Goal: Book appointment/travel/reservation

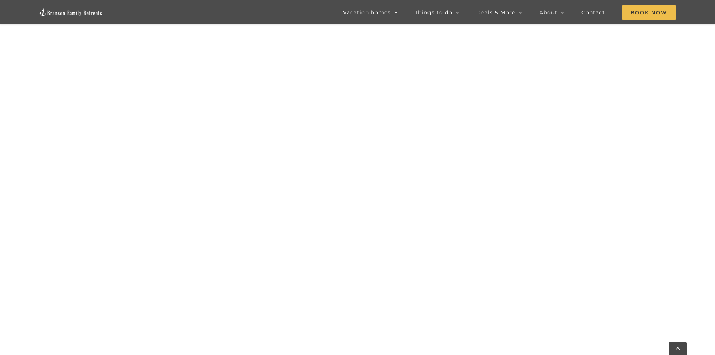
scroll to position [530, 0]
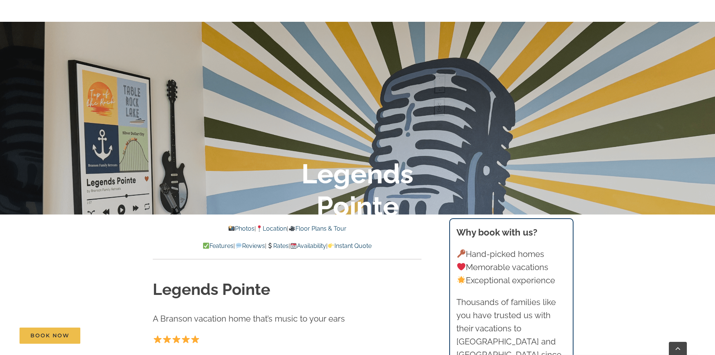
scroll to position [188, 0]
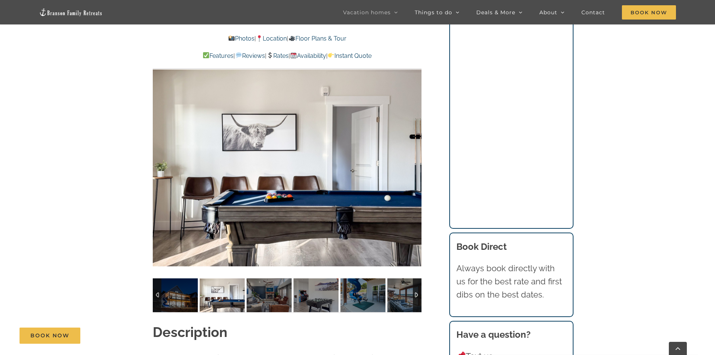
scroll to position [676, 0]
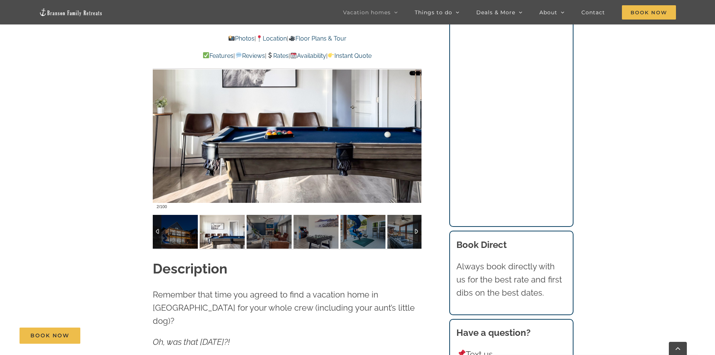
click at [212, 236] on img at bounding box center [222, 232] width 45 height 34
click at [176, 241] on img at bounding box center [175, 232] width 45 height 34
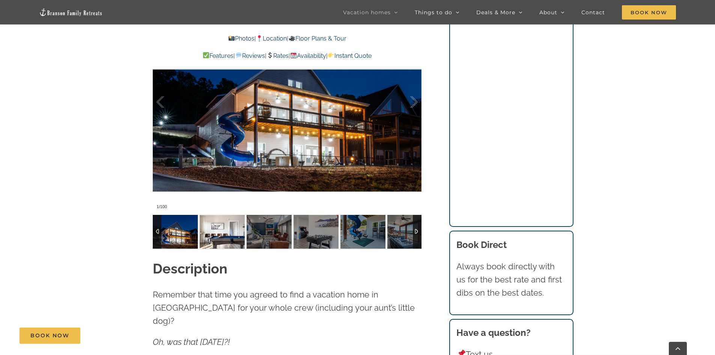
click at [203, 237] on img at bounding box center [222, 232] width 45 height 34
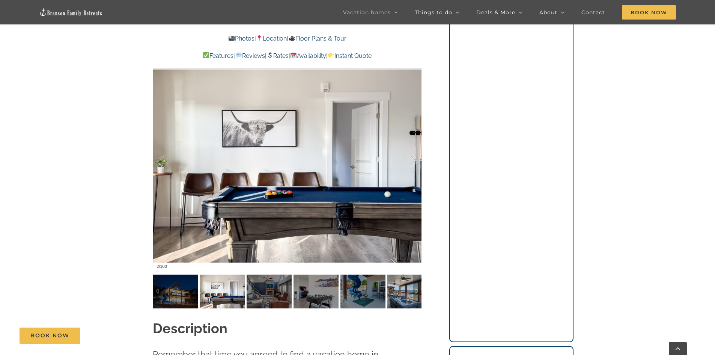
scroll to position [586, 0]
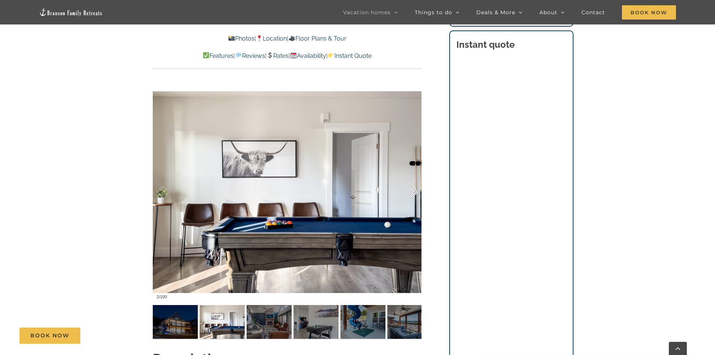
click at [413, 192] on div at bounding box center [406, 192] width 23 height 47
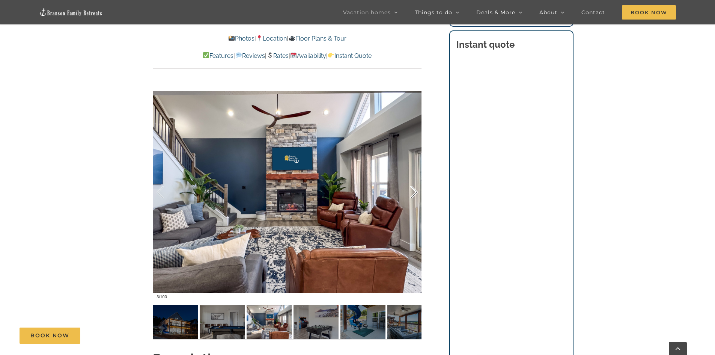
click at [413, 192] on div at bounding box center [406, 192] width 23 height 47
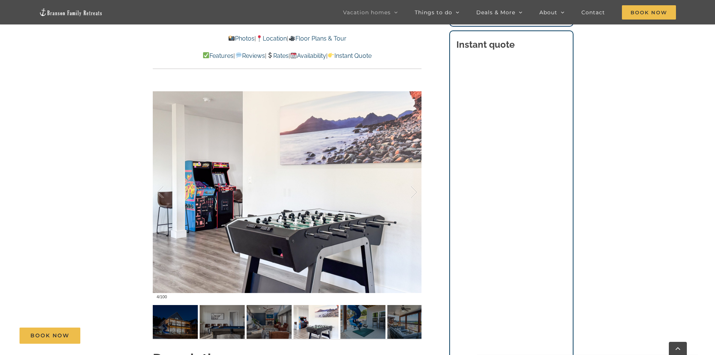
click at [156, 193] on div at bounding box center [287, 191] width 269 height 221
click at [165, 190] on div at bounding box center [168, 192] width 23 height 47
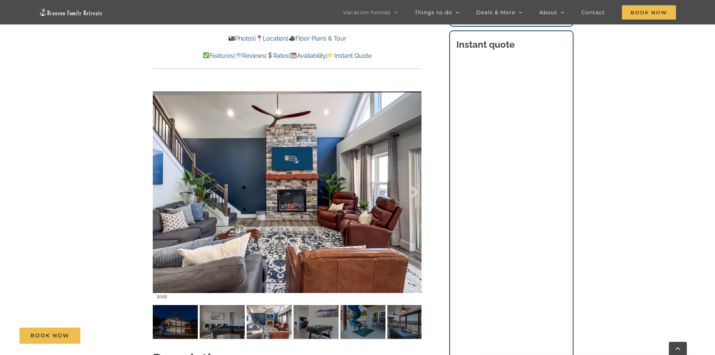
click at [412, 193] on div at bounding box center [406, 192] width 23 height 47
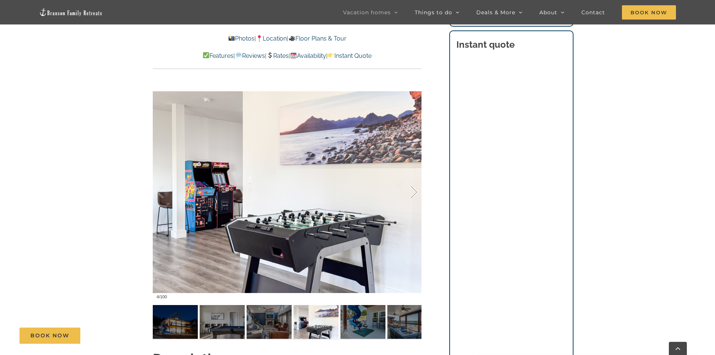
click at [412, 193] on div at bounding box center [406, 192] width 23 height 47
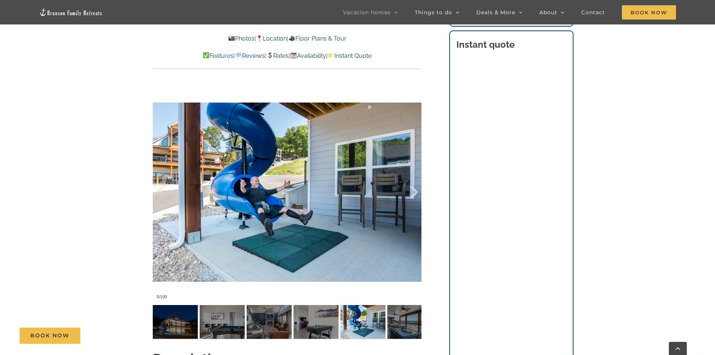
click at [412, 193] on div at bounding box center [406, 192] width 23 height 47
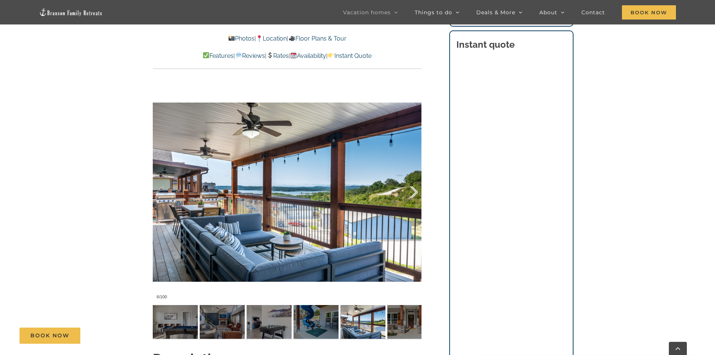
click at [412, 193] on div at bounding box center [406, 192] width 23 height 47
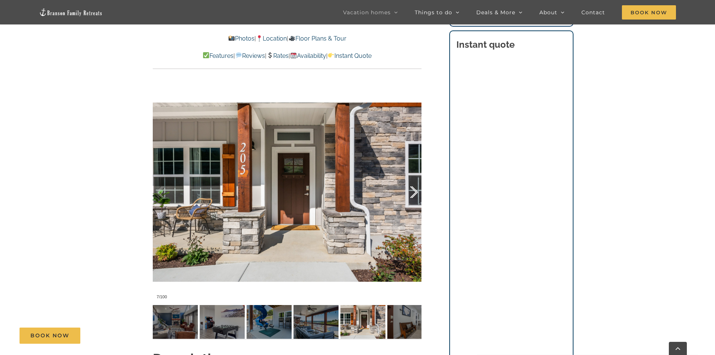
click at [412, 193] on div at bounding box center [406, 192] width 23 height 47
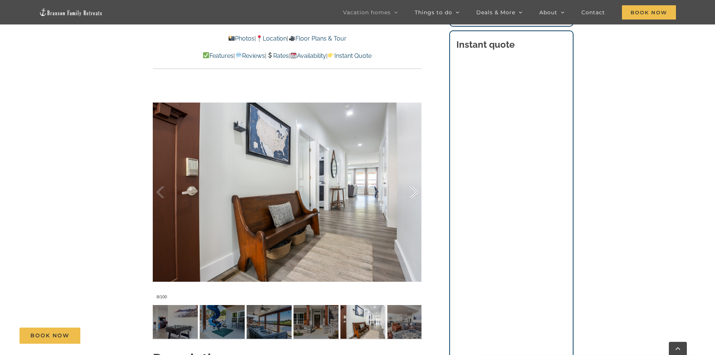
click at [412, 193] on div at bounding box center [406, 192] width 23 height 47
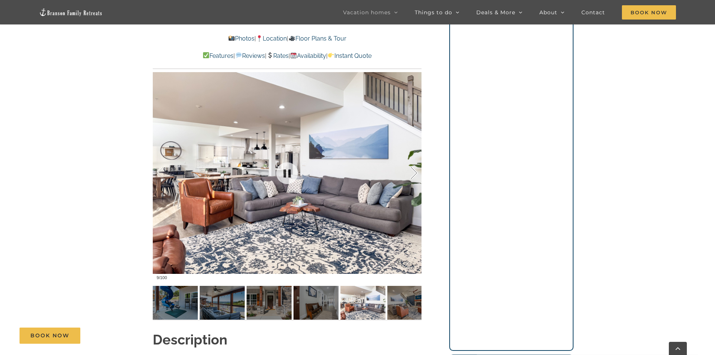
scroll to position [623, 0]
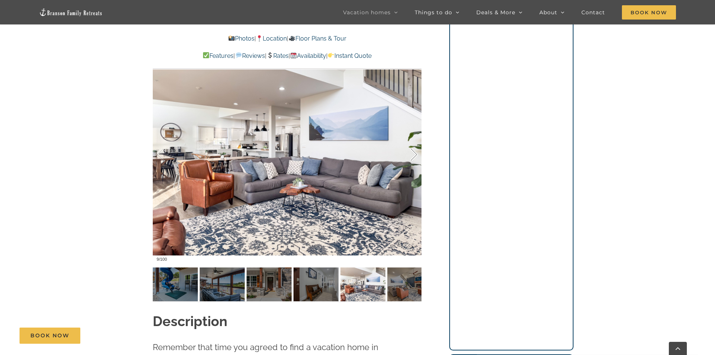
click at [412, 158] on div at bounding box center [406, 154] width 23 height 47
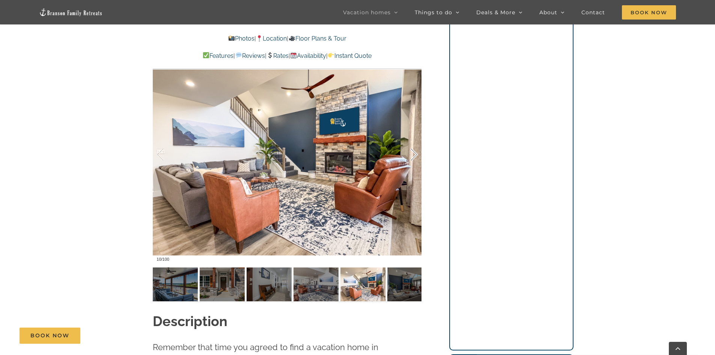
click at [411, 157] on div at bounding box center [406, 154] width 23 height 47
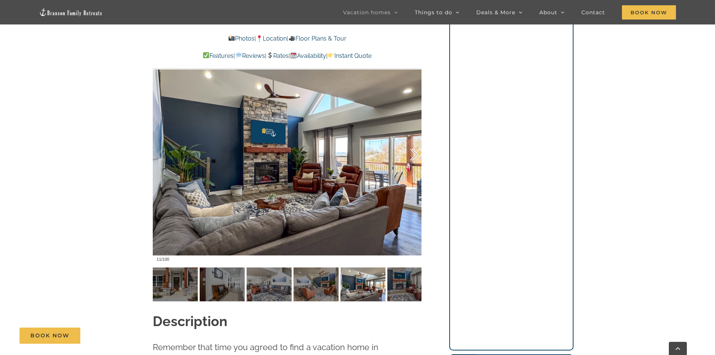
click at [412, 157] on div at bounding box center [406, 154] width 23 height 47
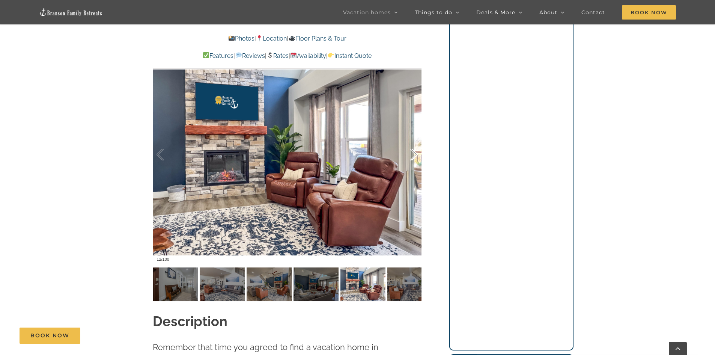
click at [412, 157] on div at bounding box center [406, 154] width 23 height 47
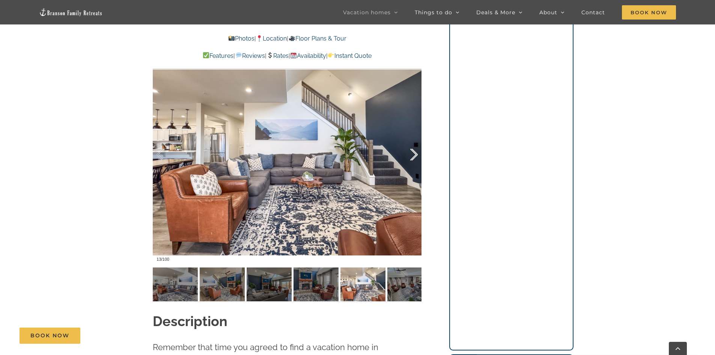
click at [412, 157] on div at bounding box center [406, 154] width 23 height 47
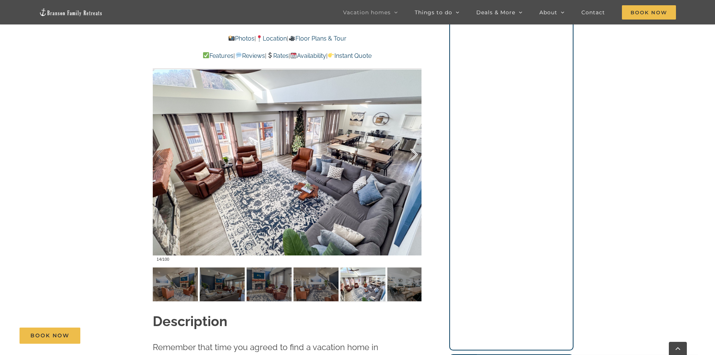
click at [411, 156] on div at bounding box center [406, 154] width 23 height 47
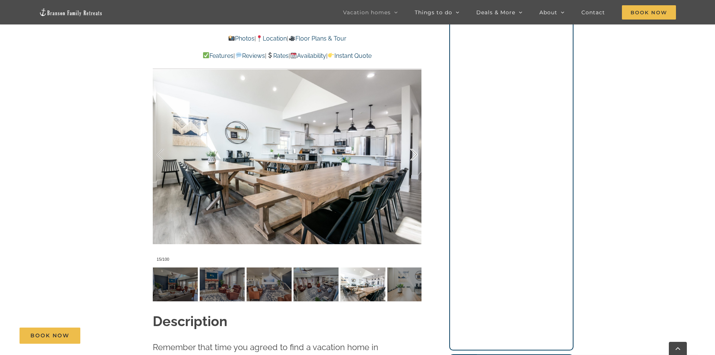
click at [411, 156] on div at bounding box center [406, 154] width 23 height 47
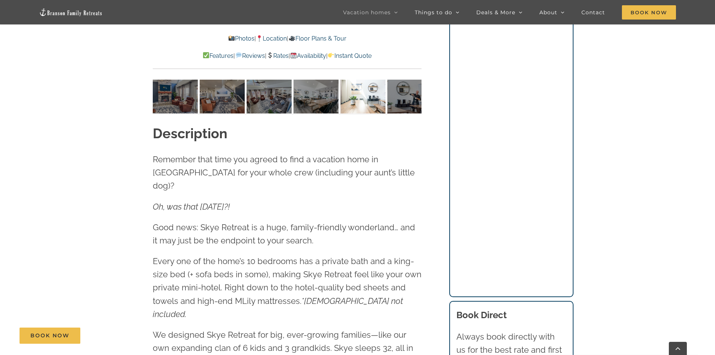
scroll to position [699, 0]
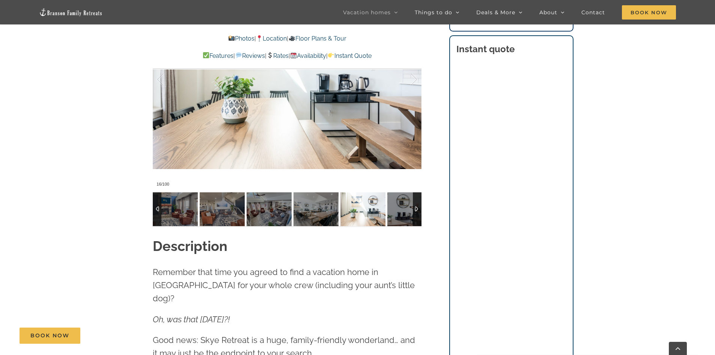
click at [417, 210] on div at bounding box center [417, 209] width 9 height 34
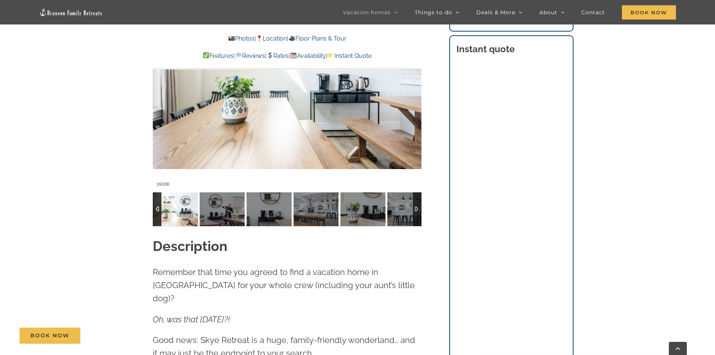
click at [184, 209] on img at bounding box center [175, 209] width 45 height 34
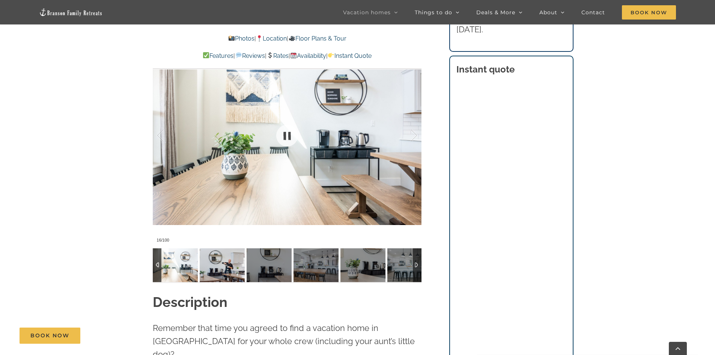
scroll to position [623, 0]
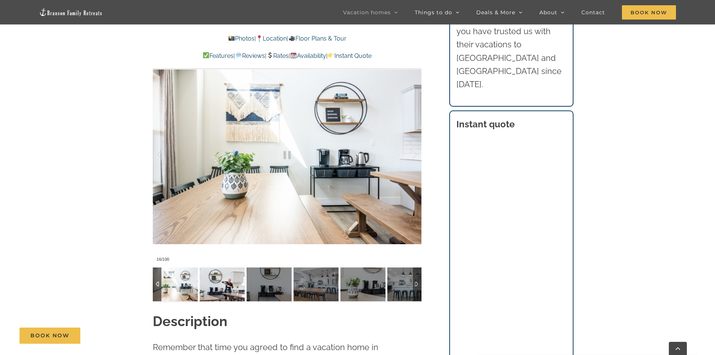
click at [235, 282] on img at bounding box center [222, 284] width 45 height 34
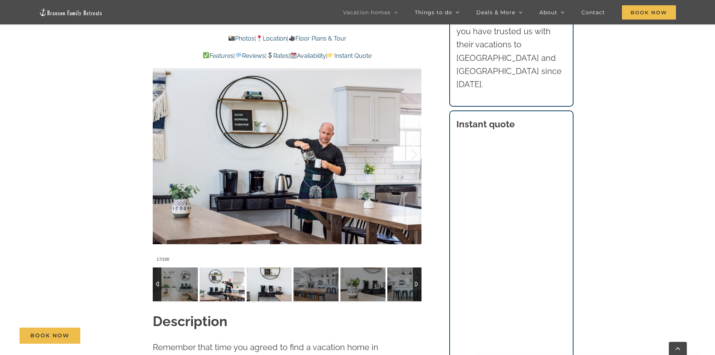
click at [278, 283] on img at bounding box center [269, 284] width 45 height 34
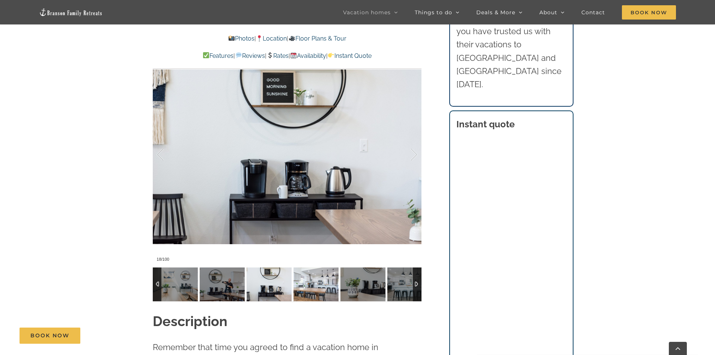
click at [297, 280] on img at bounding box center [316, 284] width 45 height 34
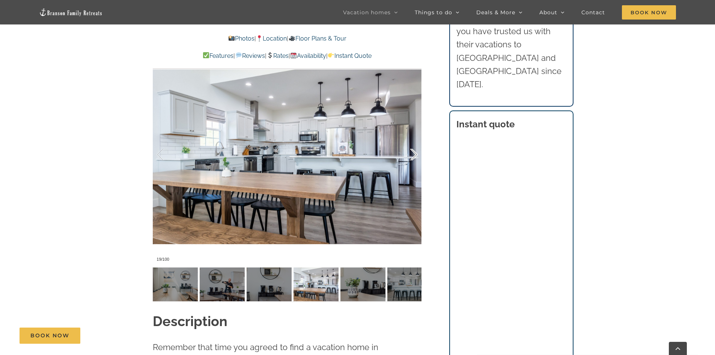
click at [408, 151] on div at bounding box center [406, 154] width 23 height 47
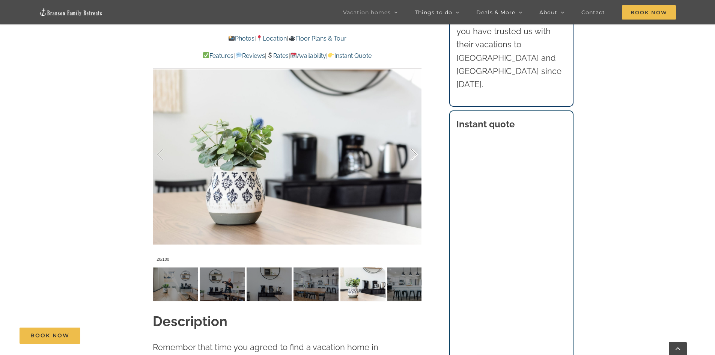
click at [408, 151] on div at bounding box center [406, 154] width 23 height 47
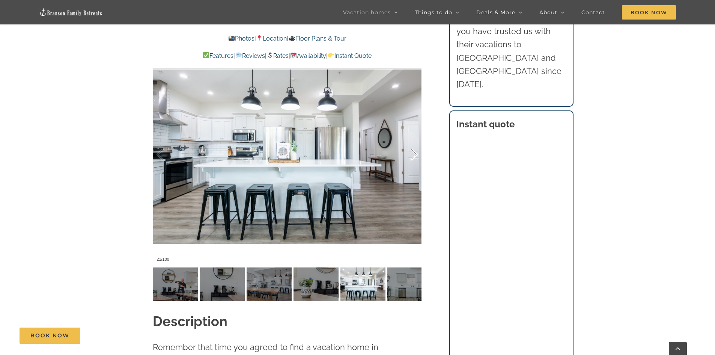
click at [408, 151] on div at bounding box center [406, 154] width 23 height 47
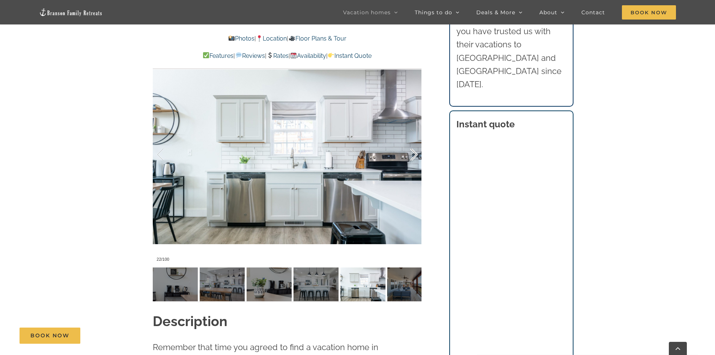
click at [408, 151] on div at bounding box center [406, 154] width 23 height 47
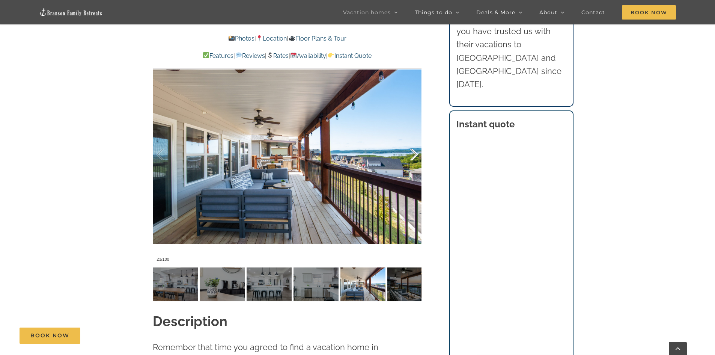
click at [408, 151] on div at bounding box center [406, 154] width 23 height 47
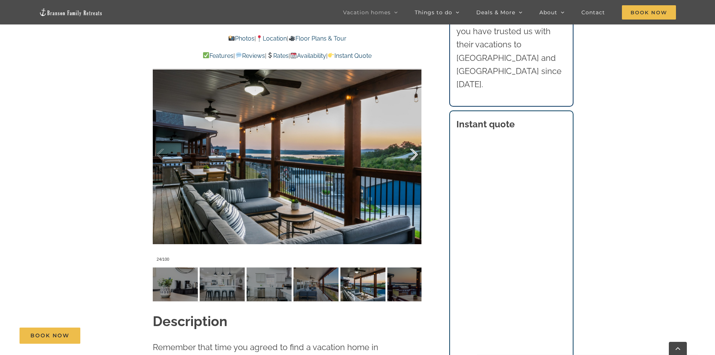
click at [408, 151] on div at bounding box center [406, 154] width 23 height 47
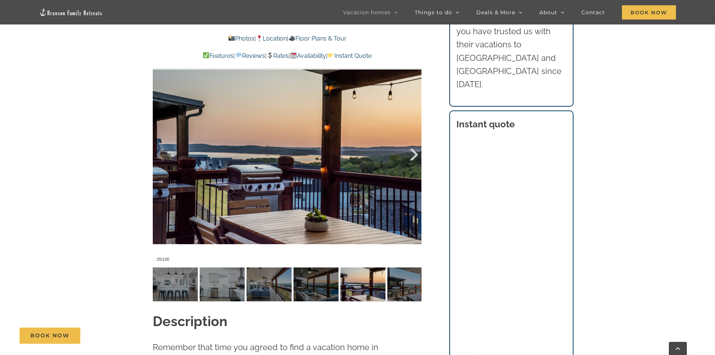
click at [408, 151] on div at bounding box center [406, 154] width 23 height 47
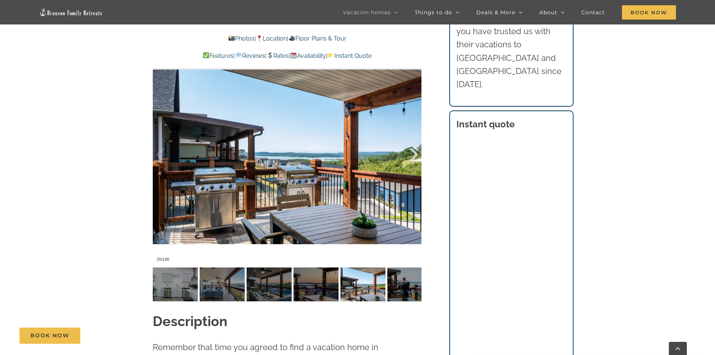
click at [408, 151] on div at bounding box center [406, 154] width 23 height 47
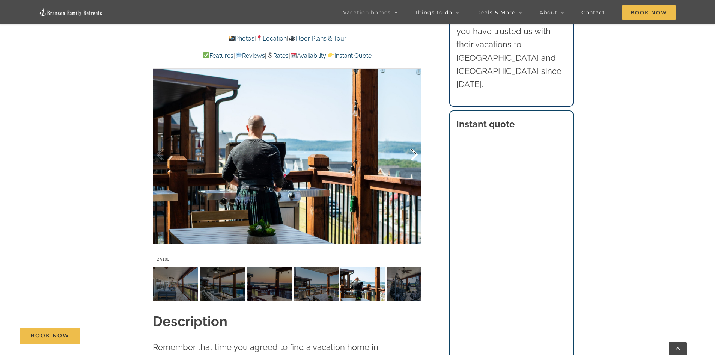
click at [408, 151] on div at bounding box center [406, 154] width 23 height 47
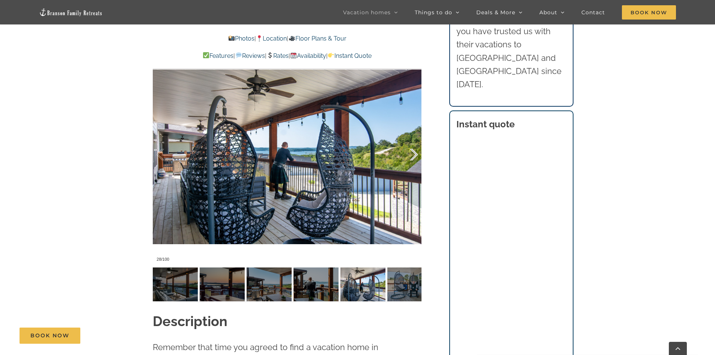
click at [408, 151] on div at bounding box center [406, 154] width 23 height 47
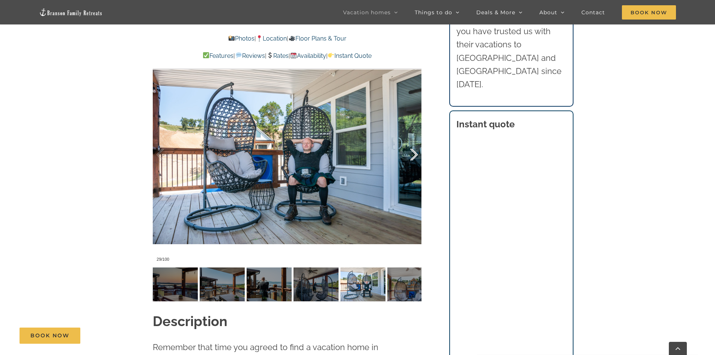
click at [408, 151] on div at bounding box center [406, 154] width 23 height 47
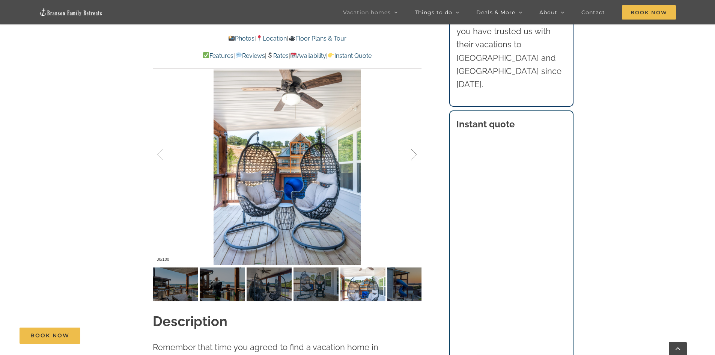
click at [408, 151] on div at bounding box center [406, 154] width 23 height 47
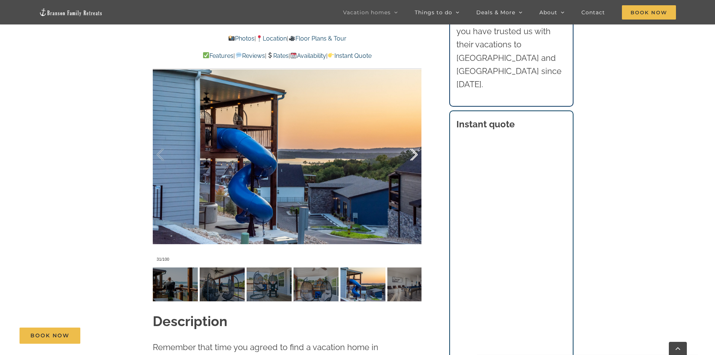
click at [408, 151] on div at bounding box center [406, 154] width 23 height 47
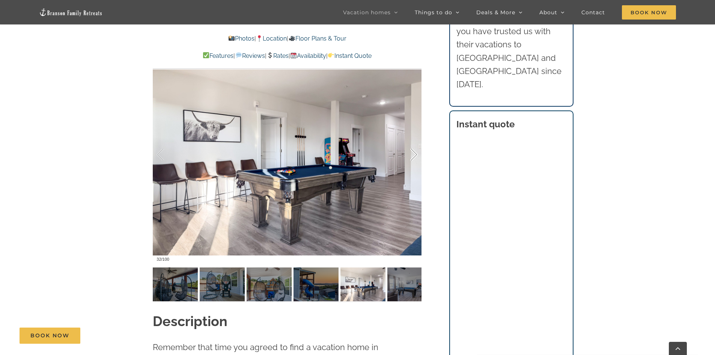
click at [408, 151] on div at bounding box center [406, 154] width 23 height 47
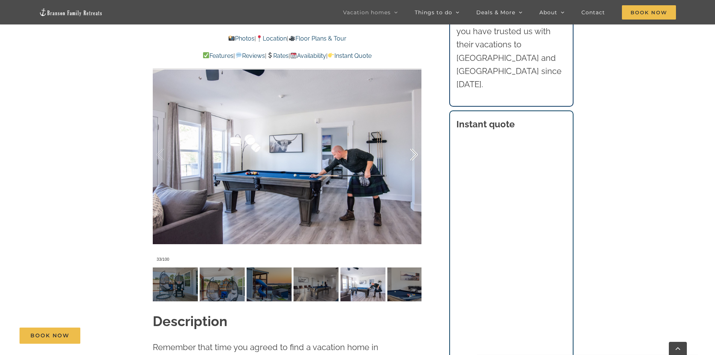
click at [408, 151] on div at bounding box center [406, 154] width 23 height 47
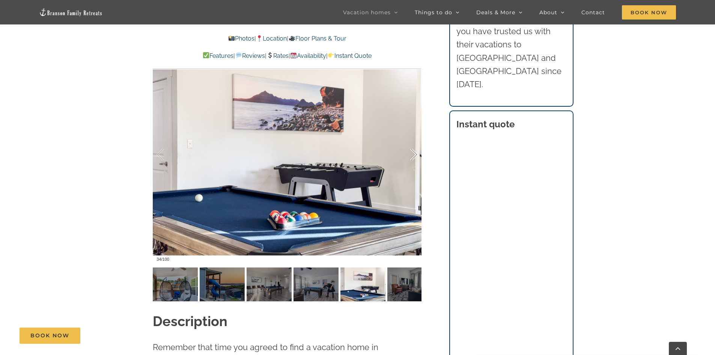
click at [408, 151] on div at bounding box center [406, 154] width 23 height 47
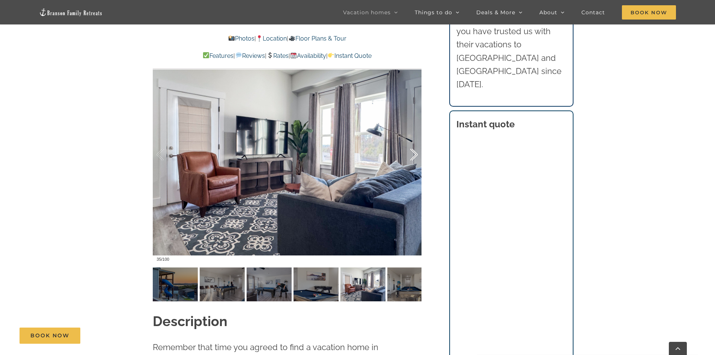
click at [408, 151] on div at bounding box center [406, 154] width 23 height 47
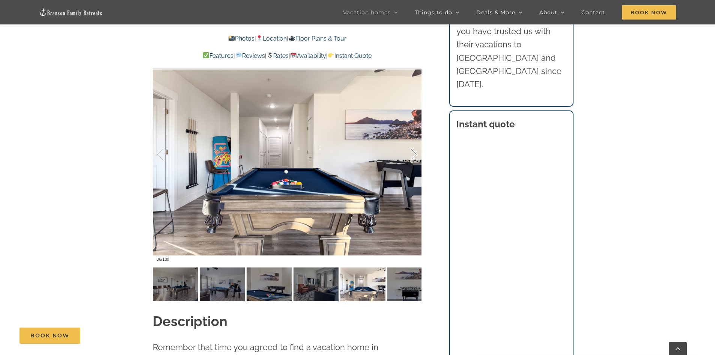
click at [408, 151] on div at bounding box center [406, 154] width 23 height 47
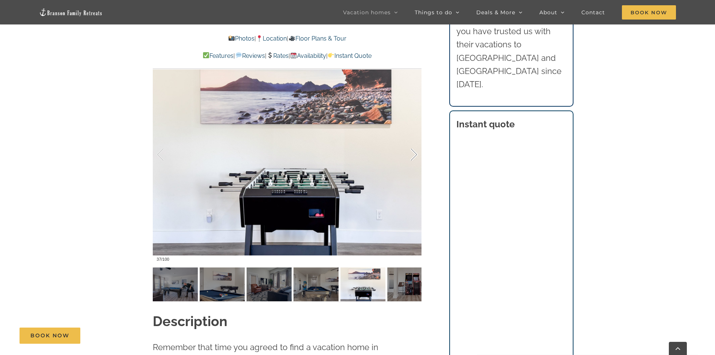
click at [408, 151] on div at bounding box center [406, 154] width 23 height 47
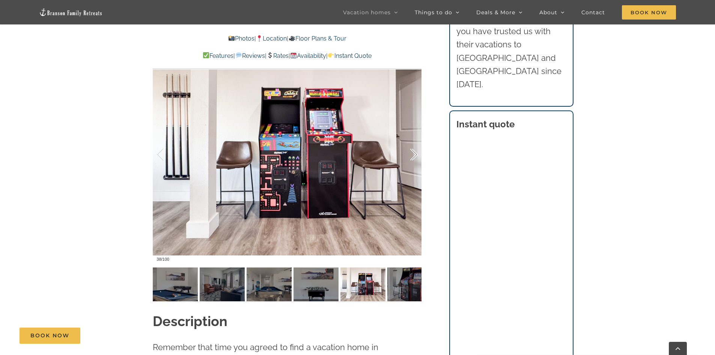
click at [408, 151] on div at bounding box center [406, 154] width 23 height 47
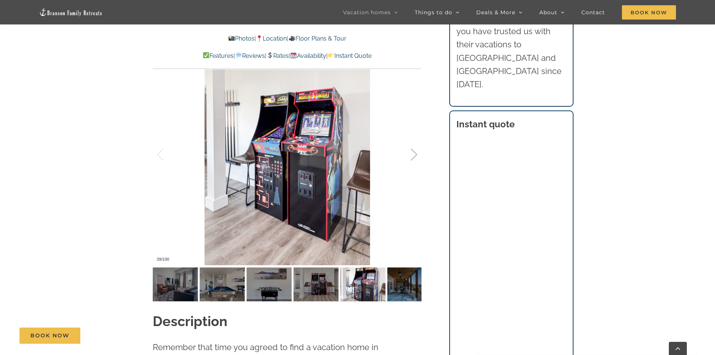
click at [408, 151] on div at bounding box center [406, 154] width 23 height 47
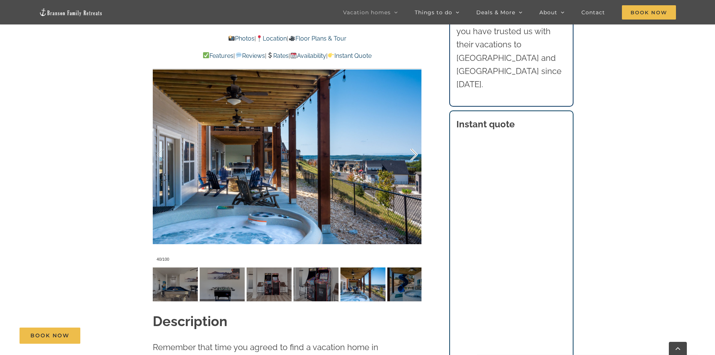
click at [408, 151] on div at bounding box center [406, 154] width 23 height 47
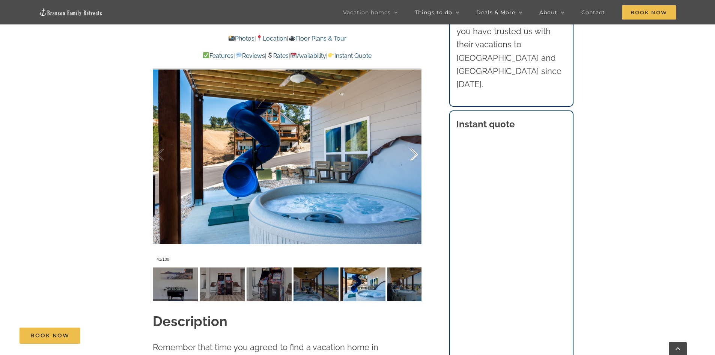
click at [413, 152] on div at bounding box center [406, 154] width 23 height 47
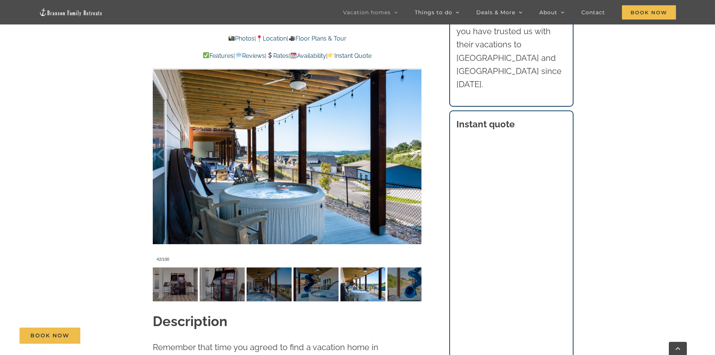
click at [413, 152] on div at bounding box center [406, 154] width 23 height 47
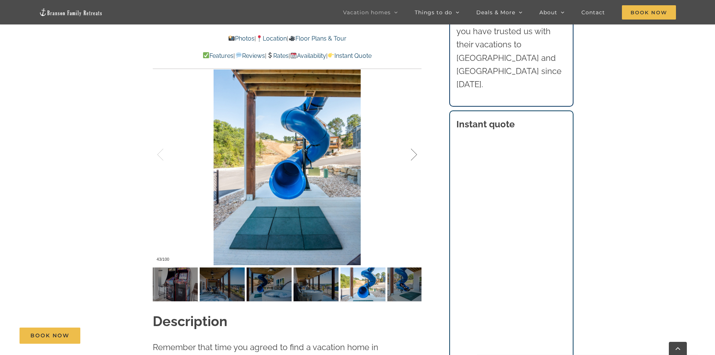
click at [413, 152] on div at bounding box center [406, 154] width 23 height 47
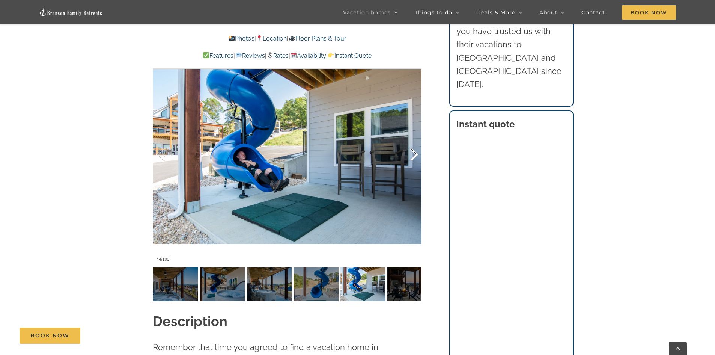
click at [413, 152] on div at bounding box center [406, 154] width 23 height 47
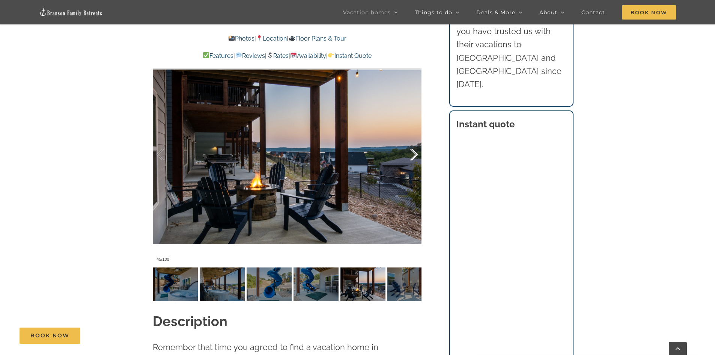
click at [413, 152] on div at bounding box center [406, 154] width 23 height 47
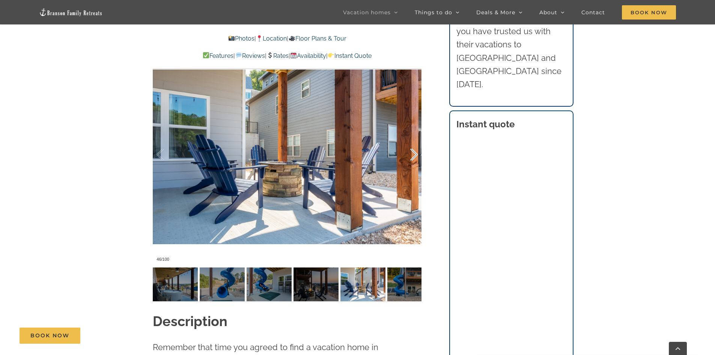
click at [413, 152] on div at bounding box center [406, 154] width 23 height 47
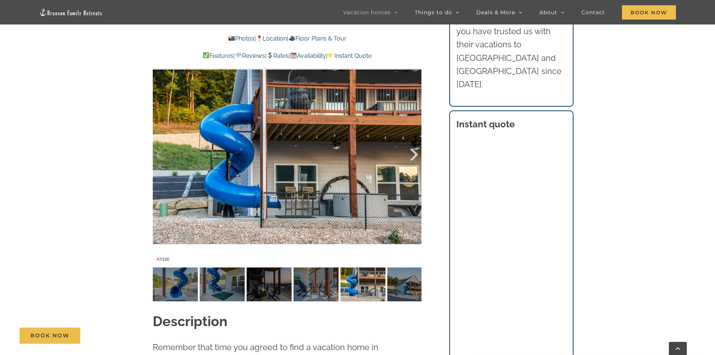
click at [413, 152] on div at bounding box center [406, 154] width 23 height 47
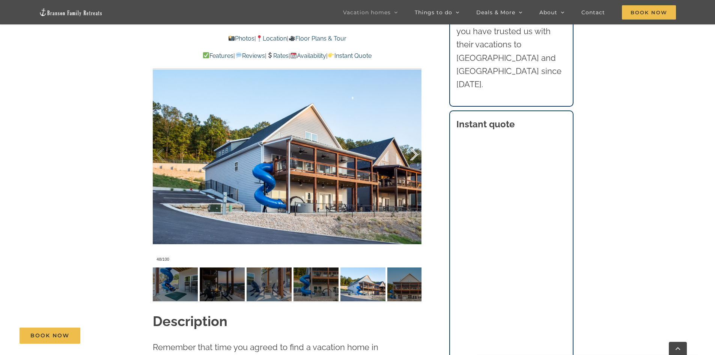
click at [413, 152] on div at bounding box center [406, 154] width 23 height 47
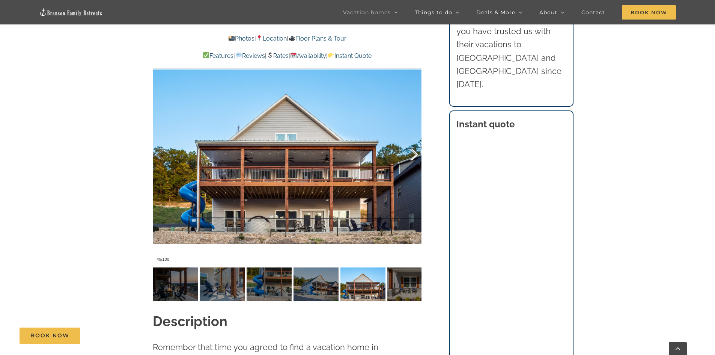
click at [413, 152] on div at bounding box center [406, 154] width 23 height 47
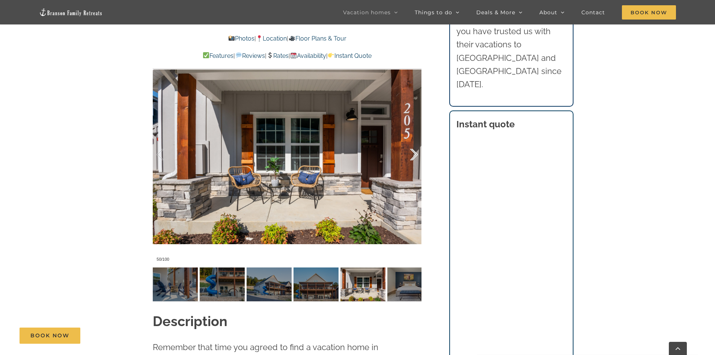
click at [413, 152] on div at bounding box center [406, 154] width 23 height 47
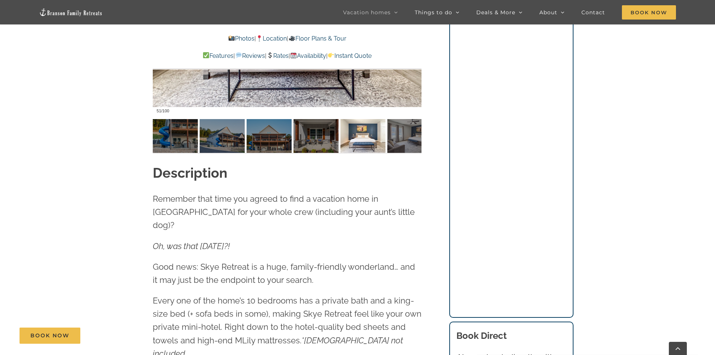
scroll to position [774, 0]
